Goal: Task Accomplishment & Management: Use online tool/utility

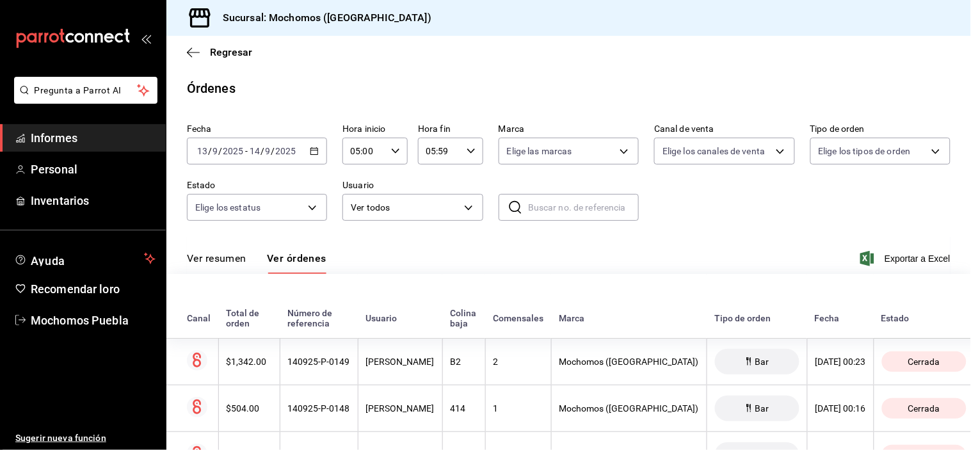
scroll to position [568, 0]
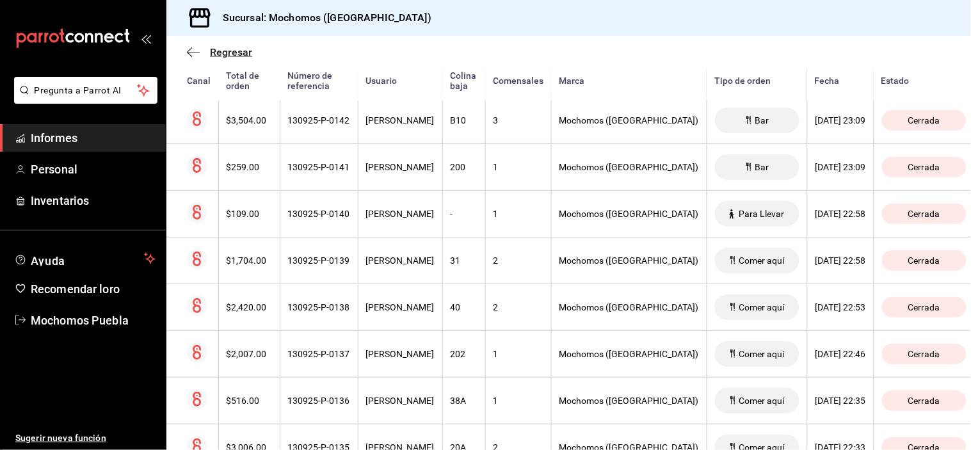
click at [191, 49] on icon "button" at bounding box center [193, 53] width 13 height 12
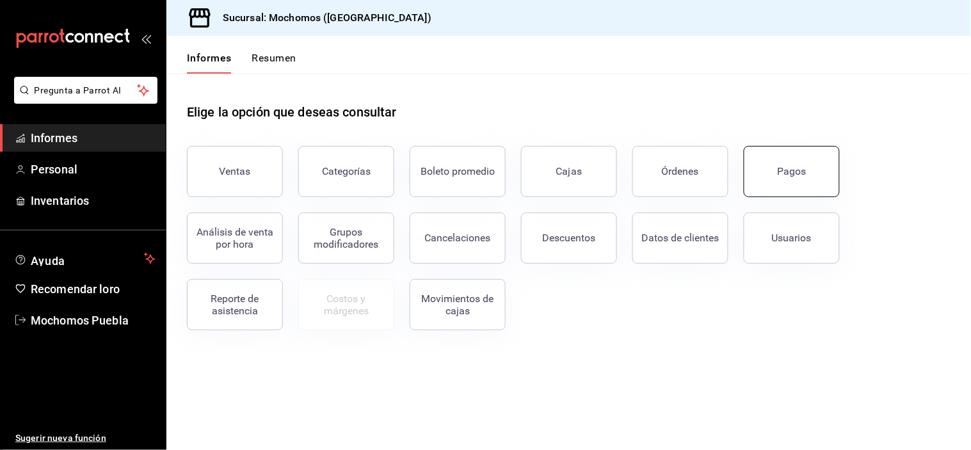
click at [762, 182] on button "Pagos" at bounding box center [792, 171] width 96 height 51
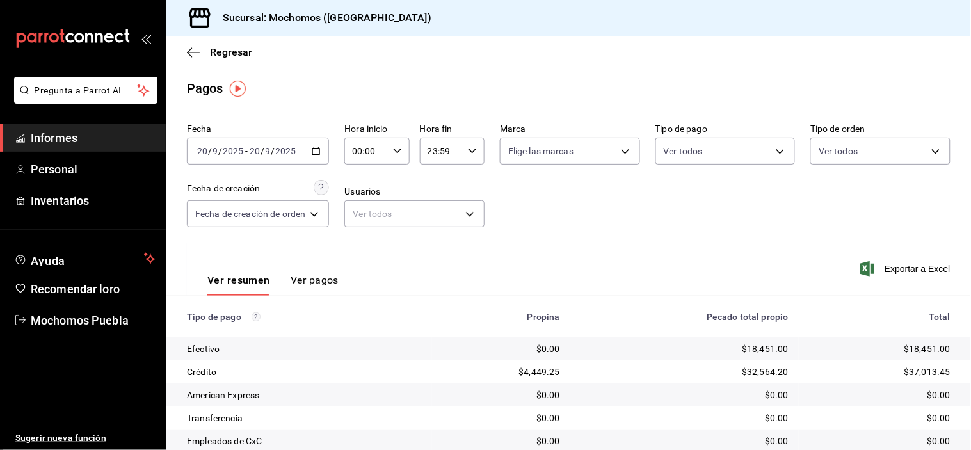
click at [741, 165] on div "Fecha [DATE] [DATE] - [DATE] [DATE] Hora inicio 00:00 Hora inicio Hora fin 23:5…" at bounding box center [568, 180] width 763 height 124
drag, startPoint x: 732, startPoint y: 181, endPoint x: 725, endPoint y: 189, distance: 10.4
click at [72, 137] on font "Informes" at bounding box center [54, 137] width 47 height 13
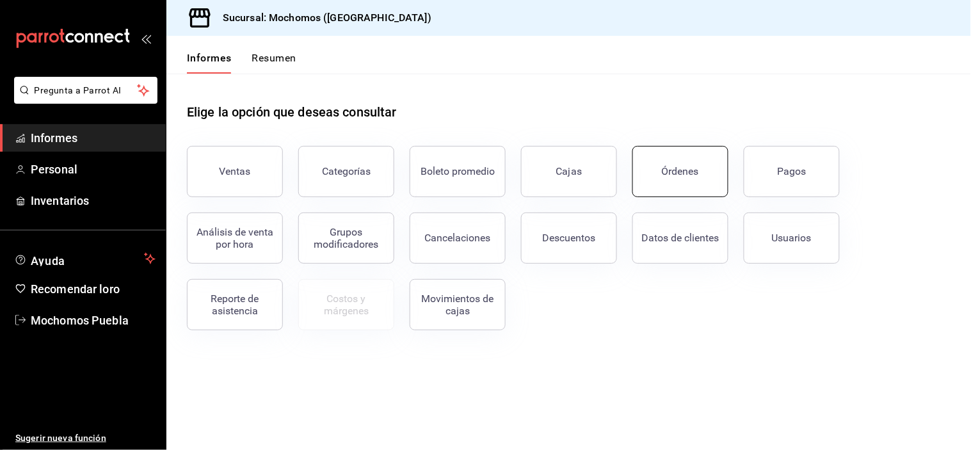
click at [646, 180] on button "Órdenes" at bounding box center [680, 171] width 96 height 51
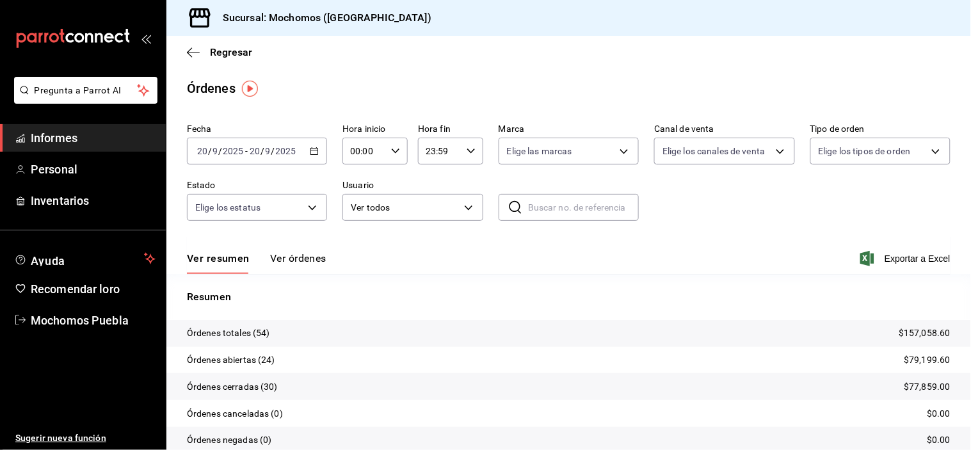
click at [310, 152] on icon "button" at bounding box center [314, 151] width 9 height 9
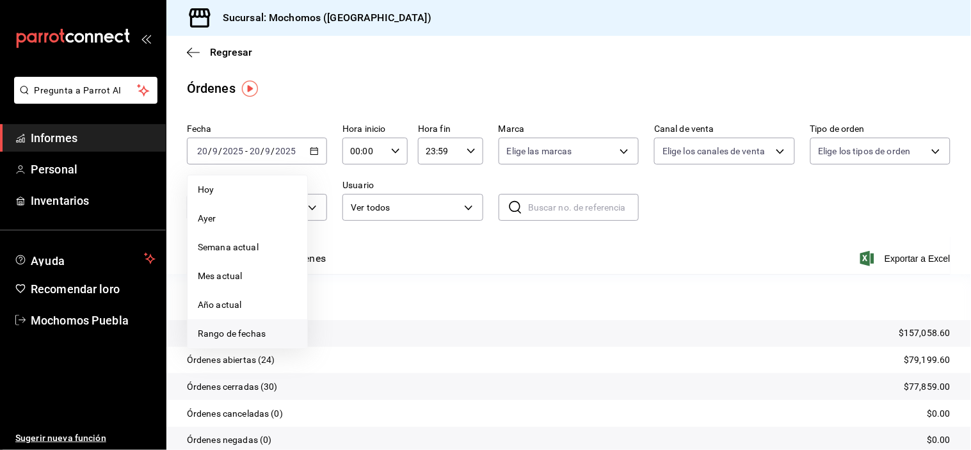
click at [237, 331] on font "Rango de fechas" at bounding box center [232, 333] width 68 height 10
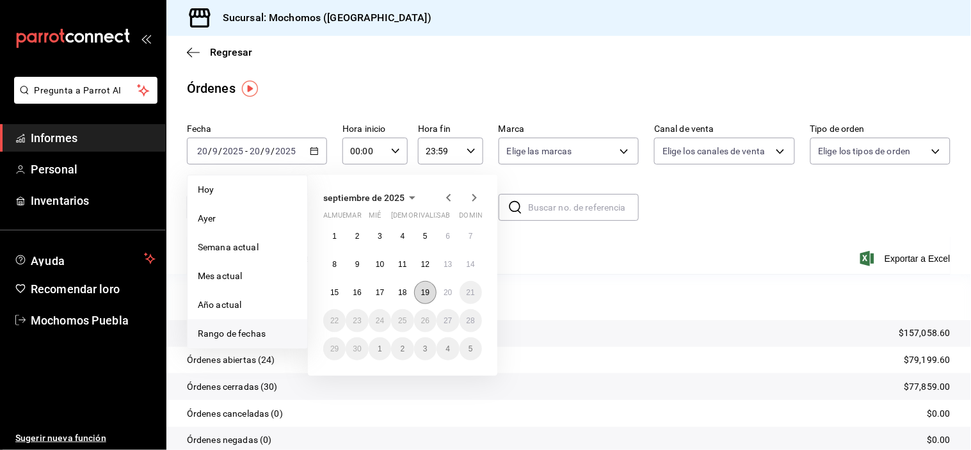
click at [422, 292] on font "19" at bounding box center [425, 292] width 8 height 9
click at [440, 292] on button "20" at bounding box center [447, 292] width 22 height 23
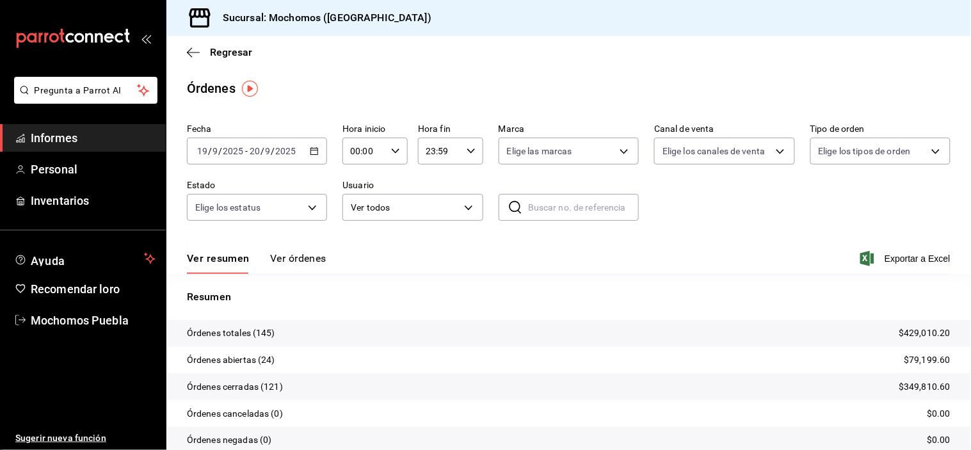
click at [392, 147] on icon "button" at bounding box center [395, 151] width 9 height 9
click at [353, 233] on font "04" at bounding box center [356, 236] width 10 height 10
type input "04:00"
click at [680, 203] on div at bounding box center [485, 225] width 971 height 450
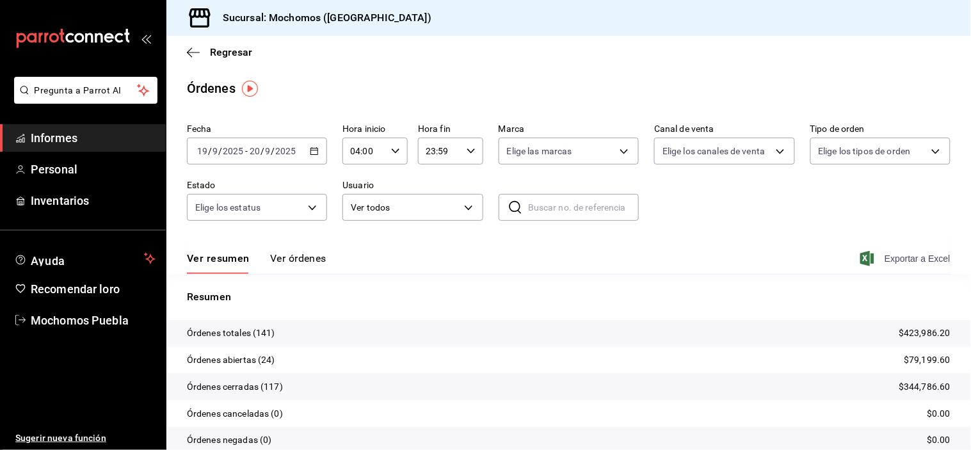
click at [892, 259] on font "Exportar a Excel" at bounding box center [917, 258] width 66 height 10
click at [196, 51] on icon "button" at bounding box center [193, 53] width 13 height 12
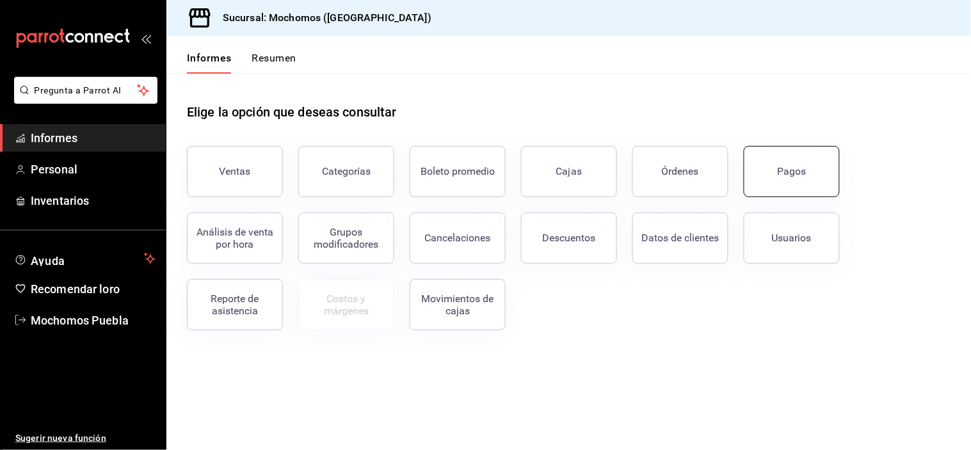
click at [800, 188] on button "Pagos" at bounding box center [792, 171] width 96 height 51
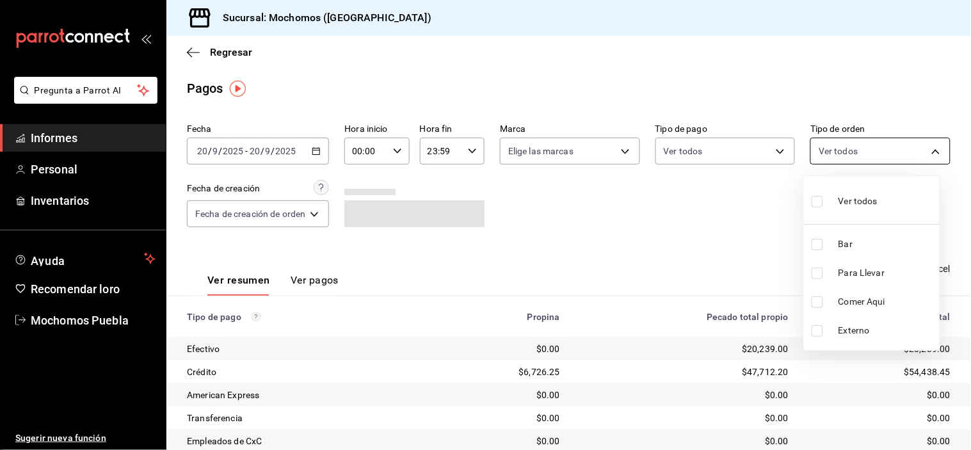
click at [847, 159] on body "Pregunta a Parrot AI Informes Personal Inventarios Ayuda Recomendar loro Mochom…" at bounding box center [485, 225] width 971 height 450
click at [821, 241] on input "checkbox" at bounding box center [817, 245] width 12 height 12
checkbox input "true"
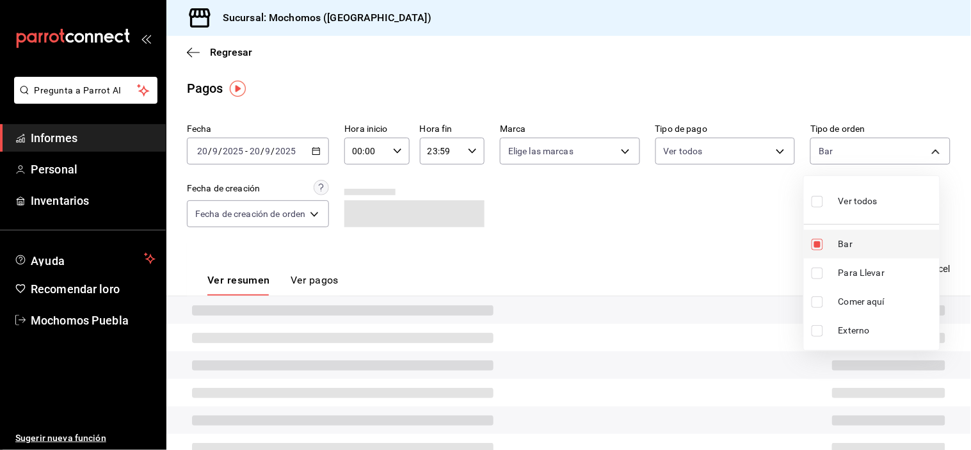
type input "c7bc0ce2-274d-49fd-89f5-4bcf8044acf9"
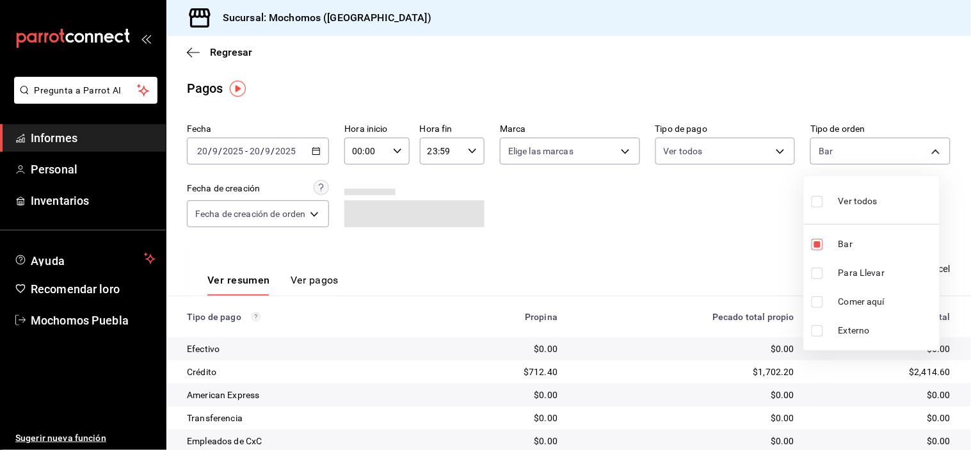
click at [767, 243] on div at bounding box center [485, 225] width 971 height 450
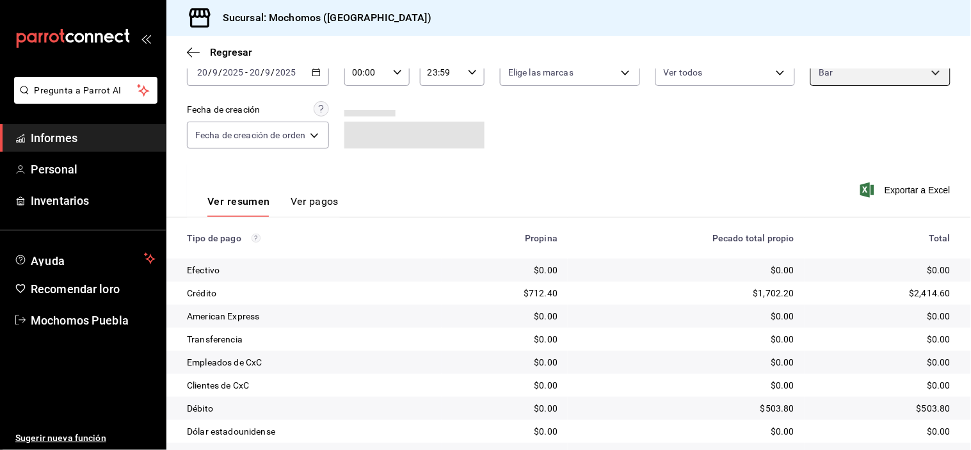
scroll to position [138, 0]
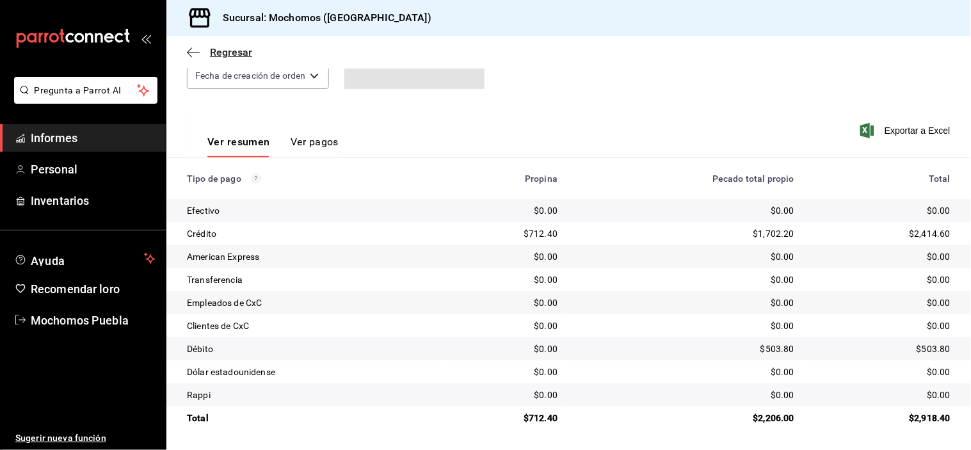
click at [189, 47] on icon "button" at bounding box center [193, 53] width 13 height 12
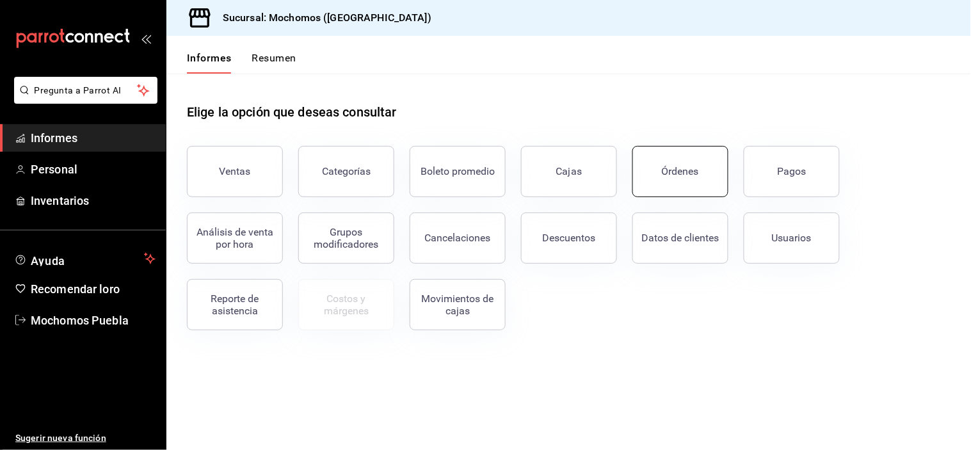
click at [713, 177] on button "Órdenes" at bounding box center [680, 171] width 96 height 51
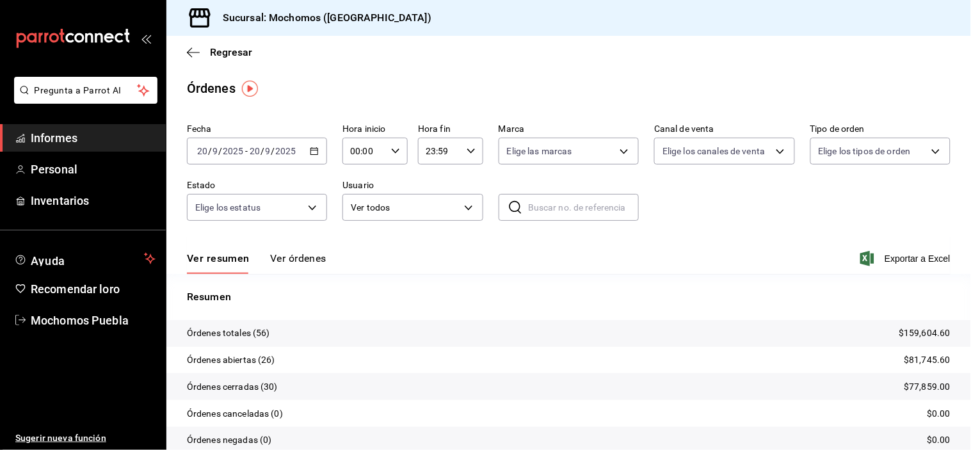
click at [391, 148] on icon "button" at bounding box center [395, 151] width 9 height 9
click at [358, 200] on button "05" at bounding box center [356, 196] width 27 height 26
type input "05:00"
click at [711, 212] on div at bounding box center [485, 225] width 971 height 450
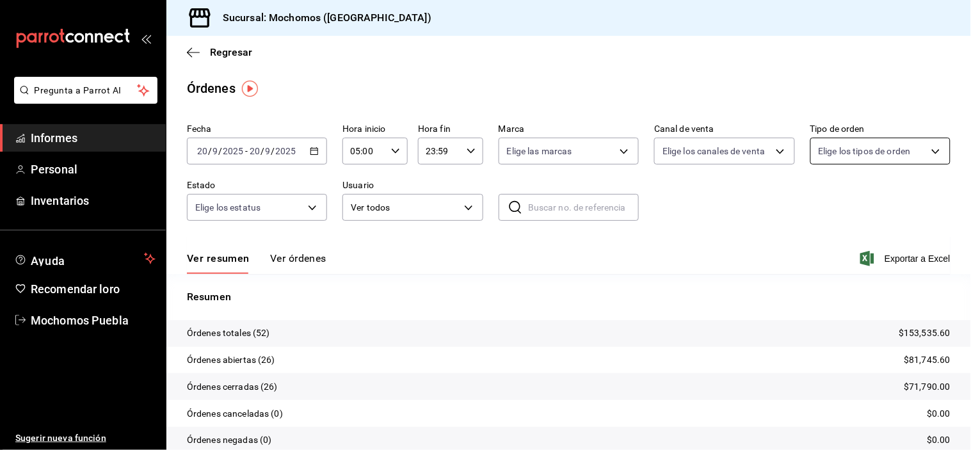
click at [901, 154] on body "Pregunta a Parrot AI Informes Personal Inventarios Ayuda Recomendar loro Mochom…" at bounding box center [485, 225] width 971 height 450
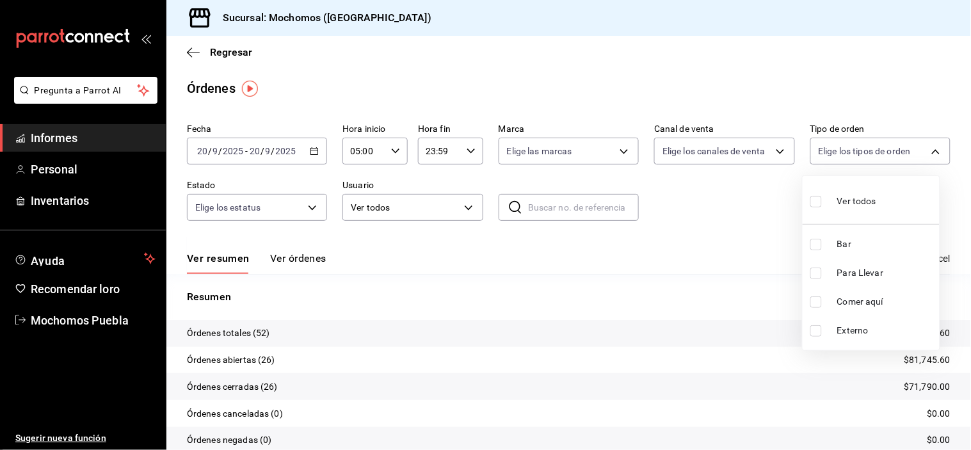
click at [810, 194] on label at bounding box center [818, 201] width 17 height 19
click at [810, 196] on input "checkbox" at bounding box center [816, 202] width 12 height 12
checkbox input "false"
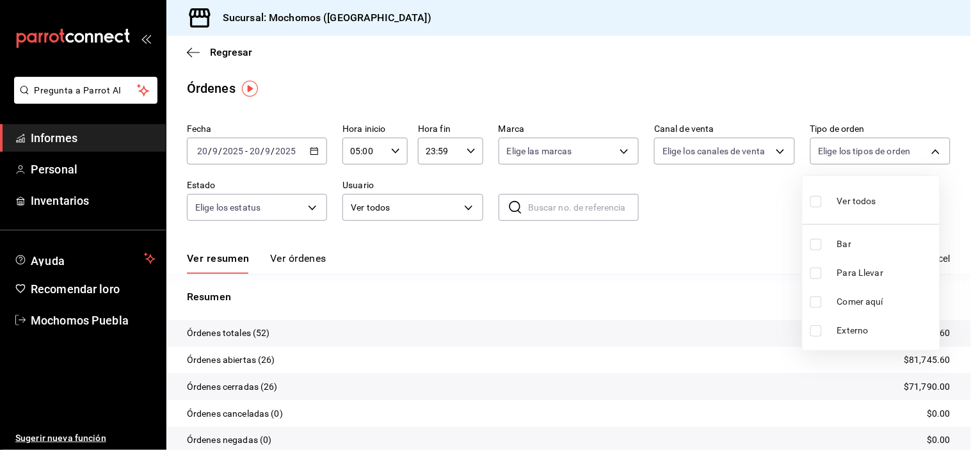
checkbox input "false"
click at [820, 205] on input "checkbox" at bounding box center [816, 202] width 12 height 12
checkbox input "true"
type input "c7bc0ce2-274d-49fd-89f5-4bcf8044acf9,c9e91c43-775f-4cd6-[DATE]-cfdc9e5fd636,e77…"
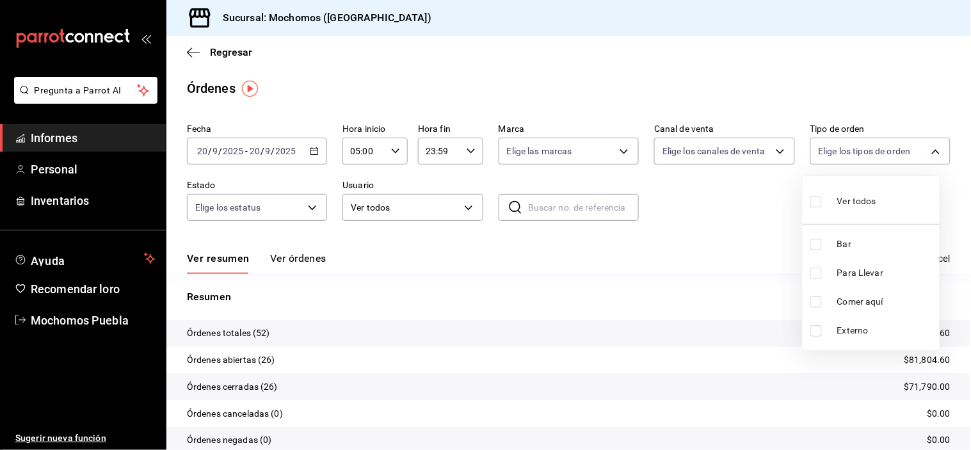
checkbox input "true"
click at [740, 210] on div at bounding box center [485, 225] width 971 height 450
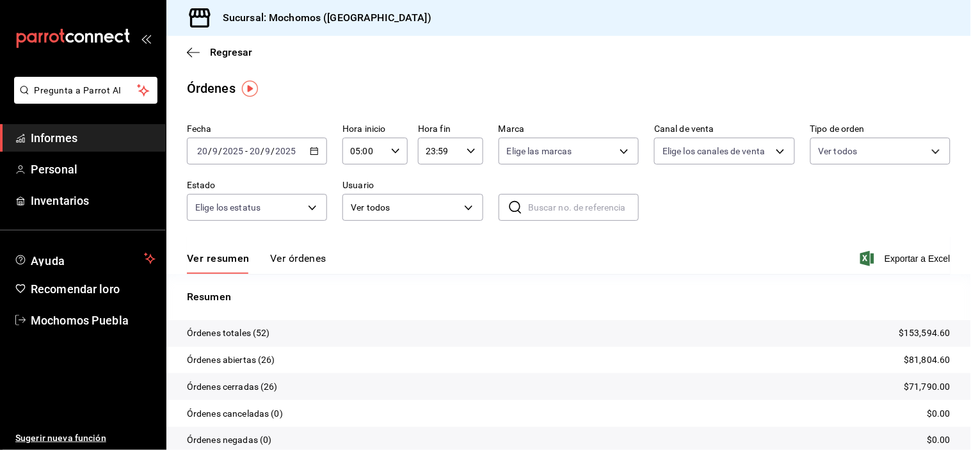
click at [318, 259] on font "Ver órdenes" at bounding box center [298, 258] width 56 height 12
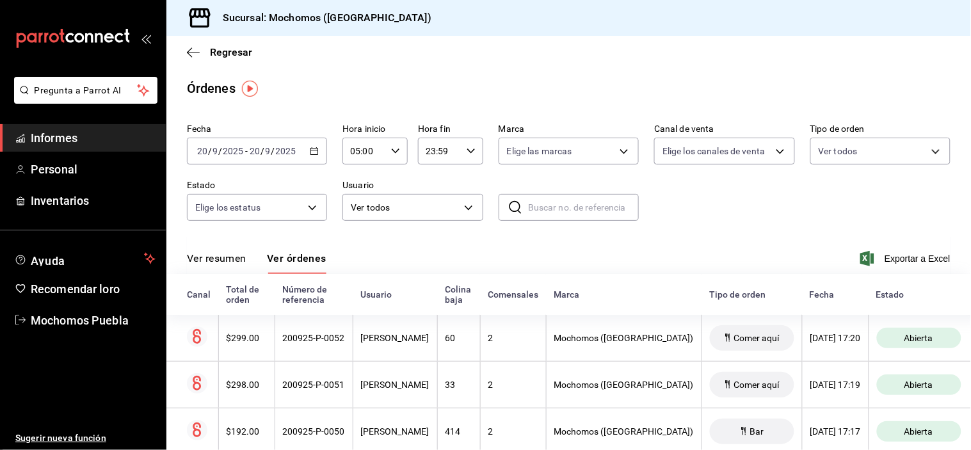
click at [215, 253] on font "Ver resumen" at bounding box center [217, 258] width 60 height 12
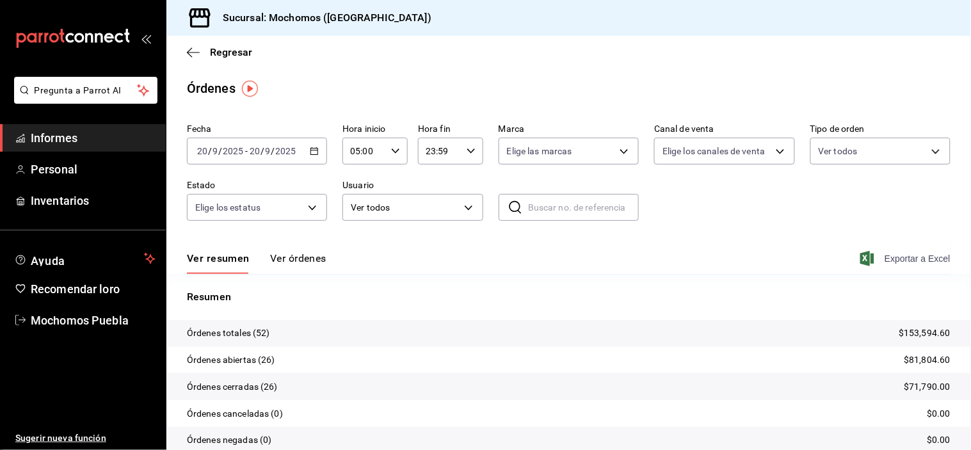
click at [870, 260] on span "Exportar a Excel" at bounding box center [907, 258] width 88 height 15
